Goal: Find specific fact: Find specific fact

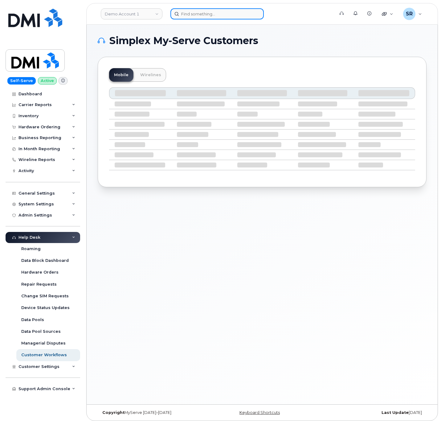
click at [209, 16] on input at bounding box center [217, 13] width 93 height 11
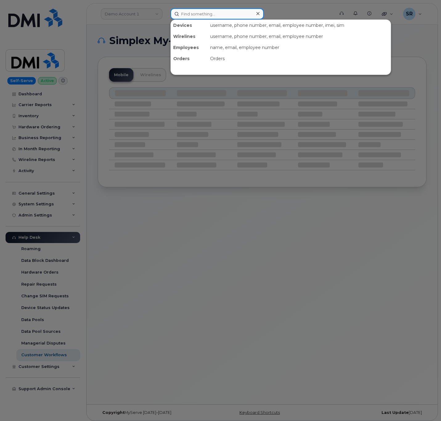
paste input "9085001727"
type input "9085001727"
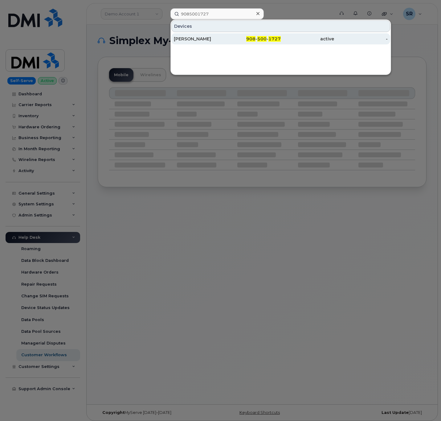
click at [233, 36] on div "908 - 500 - 1727" at bounding box center [253, 39] width 53 height 6
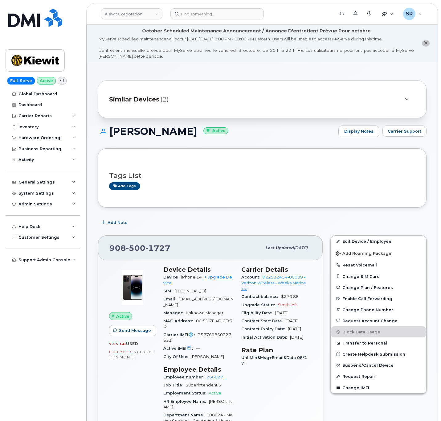
scroll to position [93, 0]
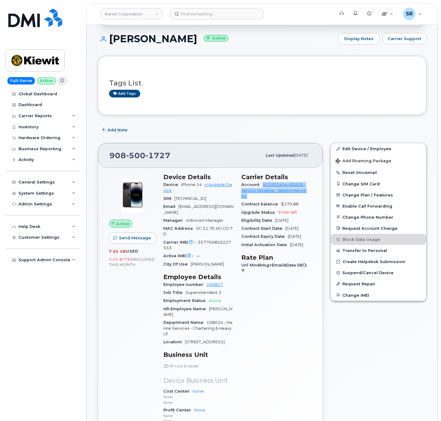
drag, startPoint x: 262, startPoint y: 186, endPoint x: 309, endPoint y: 196, distance: 47.9
click at [309, 196] on div "Account 922932454-00009 - Verizon Wireless - Weeks Marine Inc" at bounding box center [277, 190] width 71 height 19
copy link "922932454-00009 - Verizon Wireless - Weeks Marine Inc"
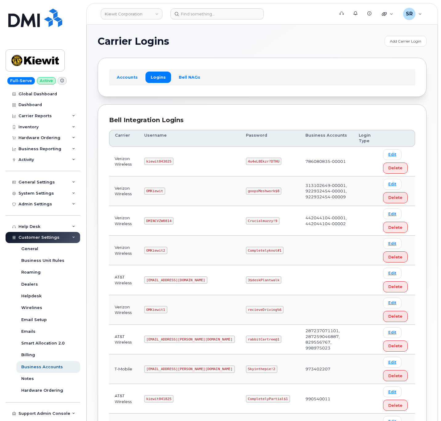
click at [152, 194] on code "OMKiewit" at bounding box center [154, 191] width 21 height 7
copy code "OMKiewit"
click at [246, 193] on code "goopsMeshwork$8" at bounding box center [264, 191] width 36 height 7
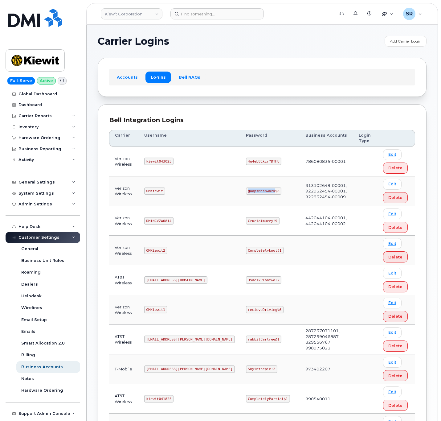
click at [246, 193] on code "goopsMeshwork$8" at bounding box center [264, 191] width 36 height 7
copy code "goopsMeshwork$8"
